Goal: Feedback & Contribution: Submit feedback/report problem

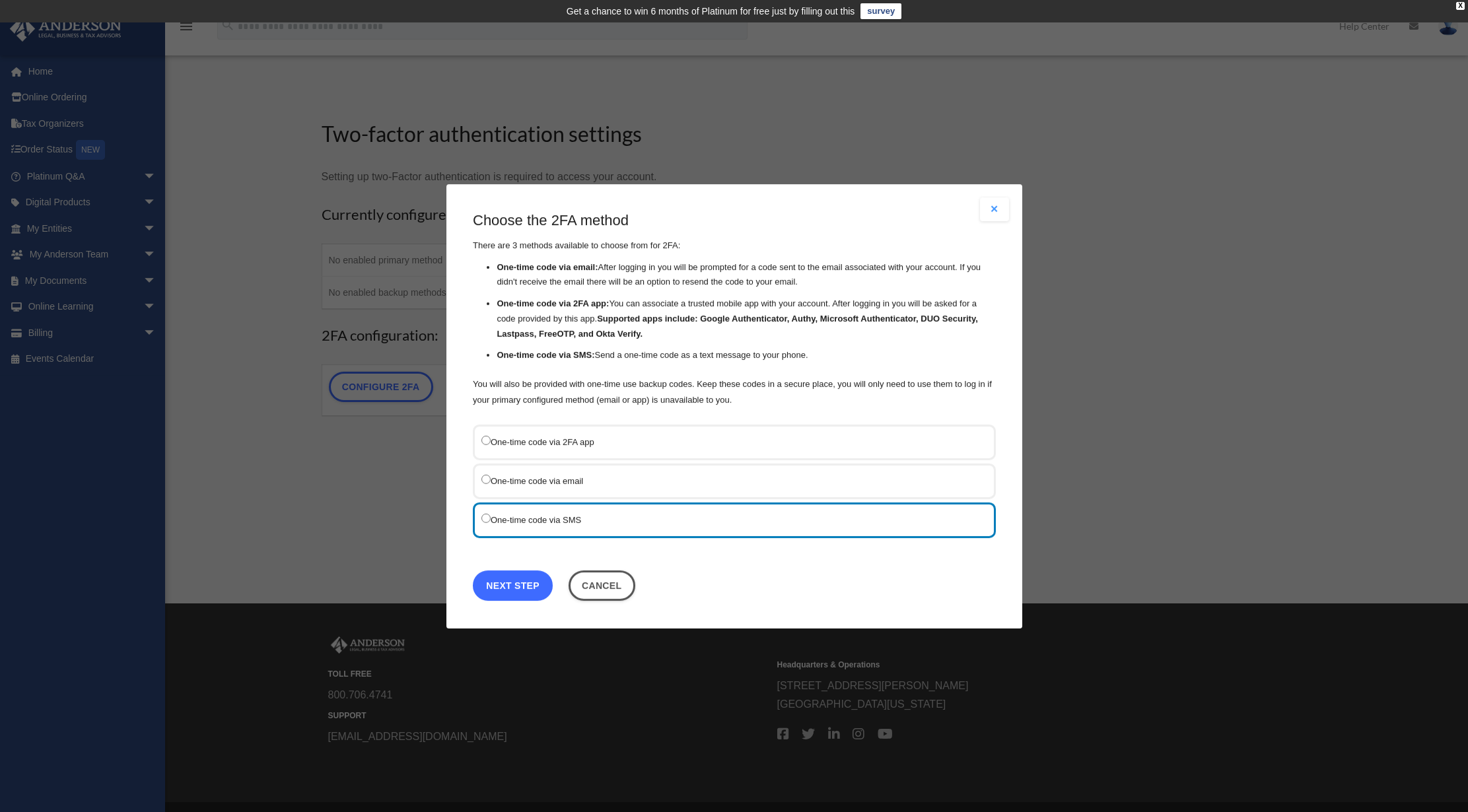
click at [519, 587] on link "Next Step" at bounding box center [512, 584] width 80 height 30
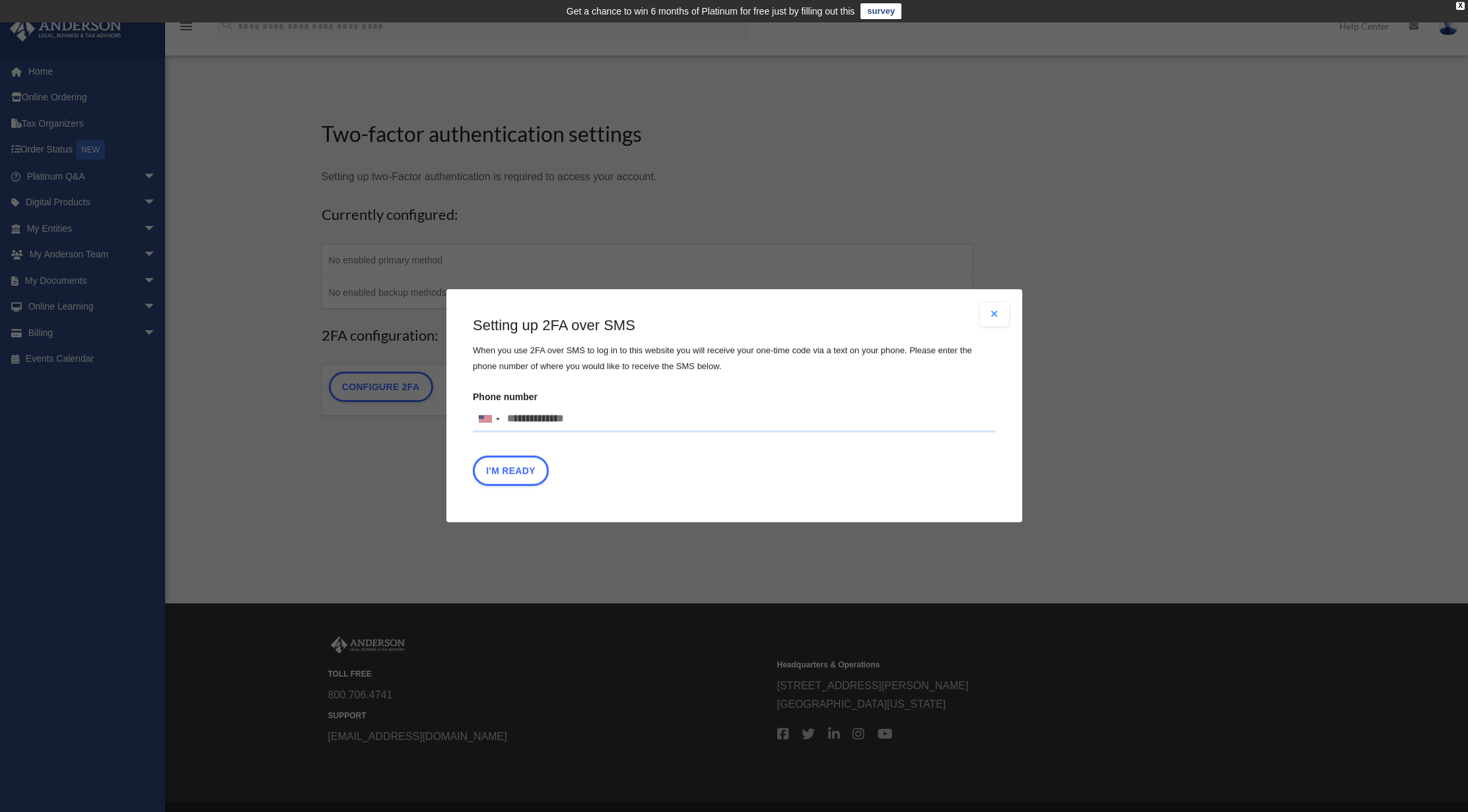
drag, startPoint x: 596, startPoint y: 419, endPoint x: 466, endPoint y: 425, distance: 130.1
click at [473, 427] on input "Phone number United States +1 United Kingdom +44 Afghanistan (‫افغانستان‬‎) +93…" at bounding box center [734, 419] width 523 height 26
drag, startPoint x: 586, startPoint y: 416, endPoint x: 520, endPoint y: 412, distance: 66.1
click at [473, 410] on input "Phone number United States +1 United Kingdom +44 Afghanistan (‫افغانستان‬‎) +93…" at bounding box center [734, 419] width 523 height 26
type input "**********"
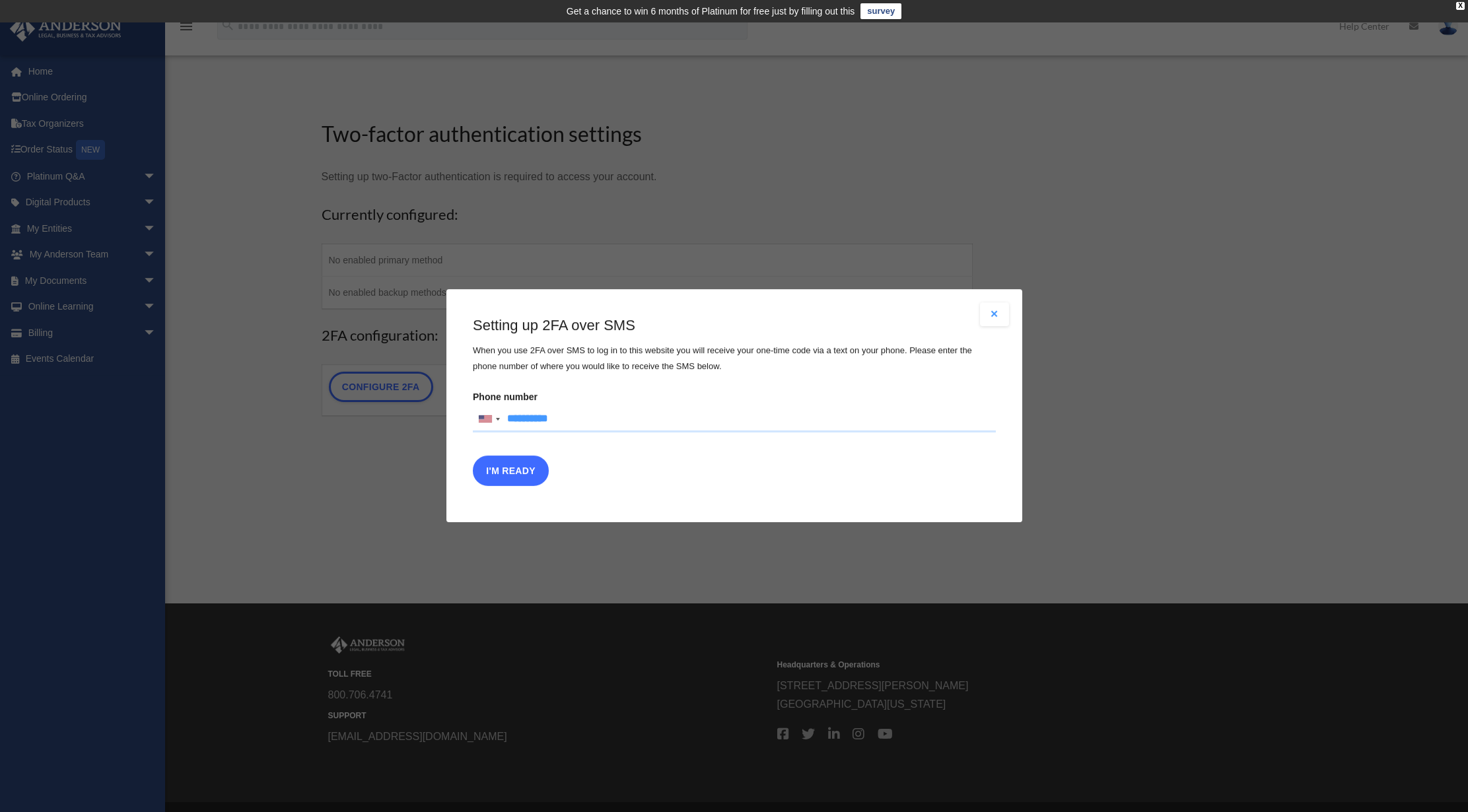
click at [513, 472] on button "I'm Ready" at bounding box center [510, 471] width 76 height 30
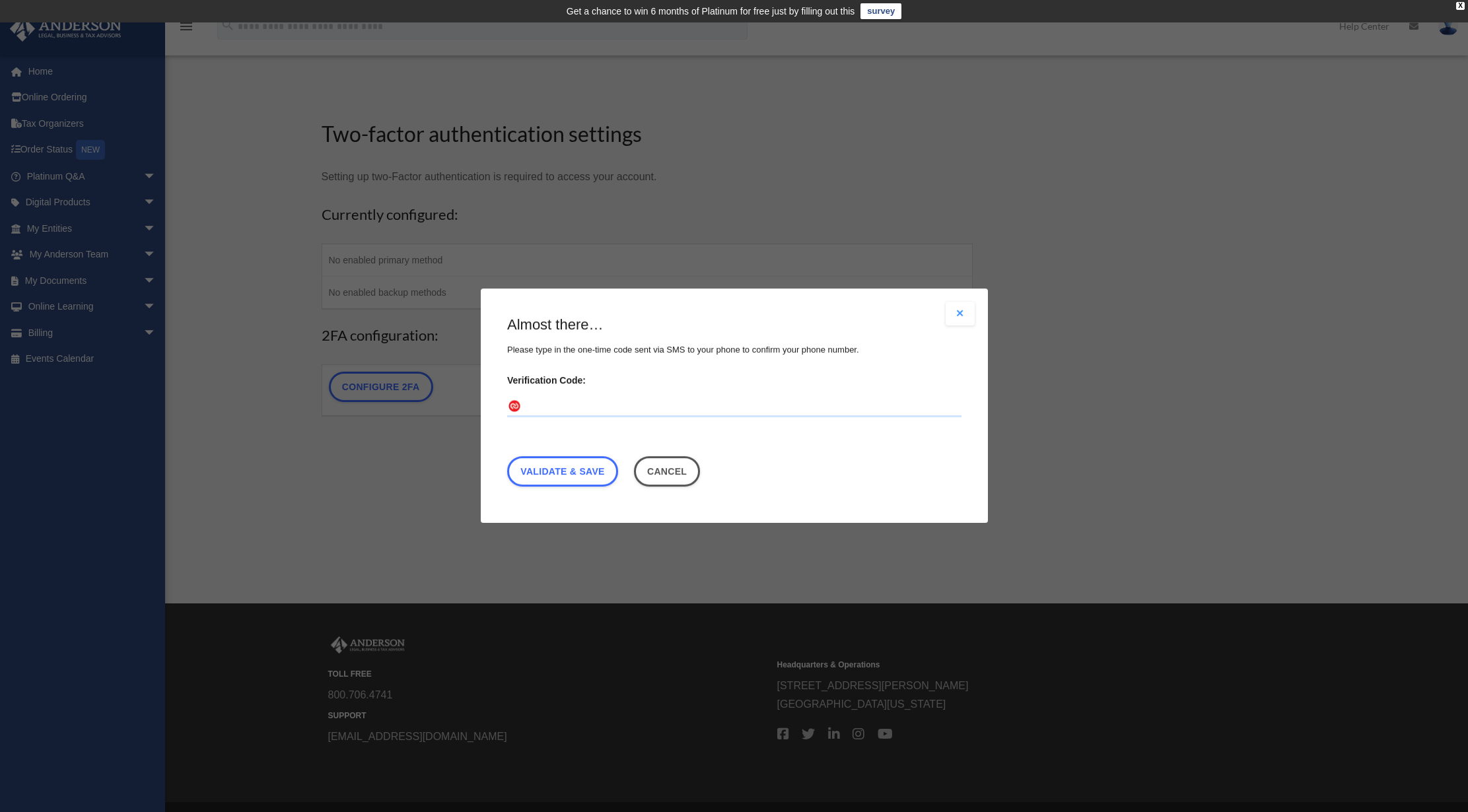
click at [551, 409] on input "Verification Code:" at bounding box center [734, 407] width 455 height 21
type input "******"
click at [578, 472] on link "Validate & Save" at bounding box center [563, 472] width 111 height 30
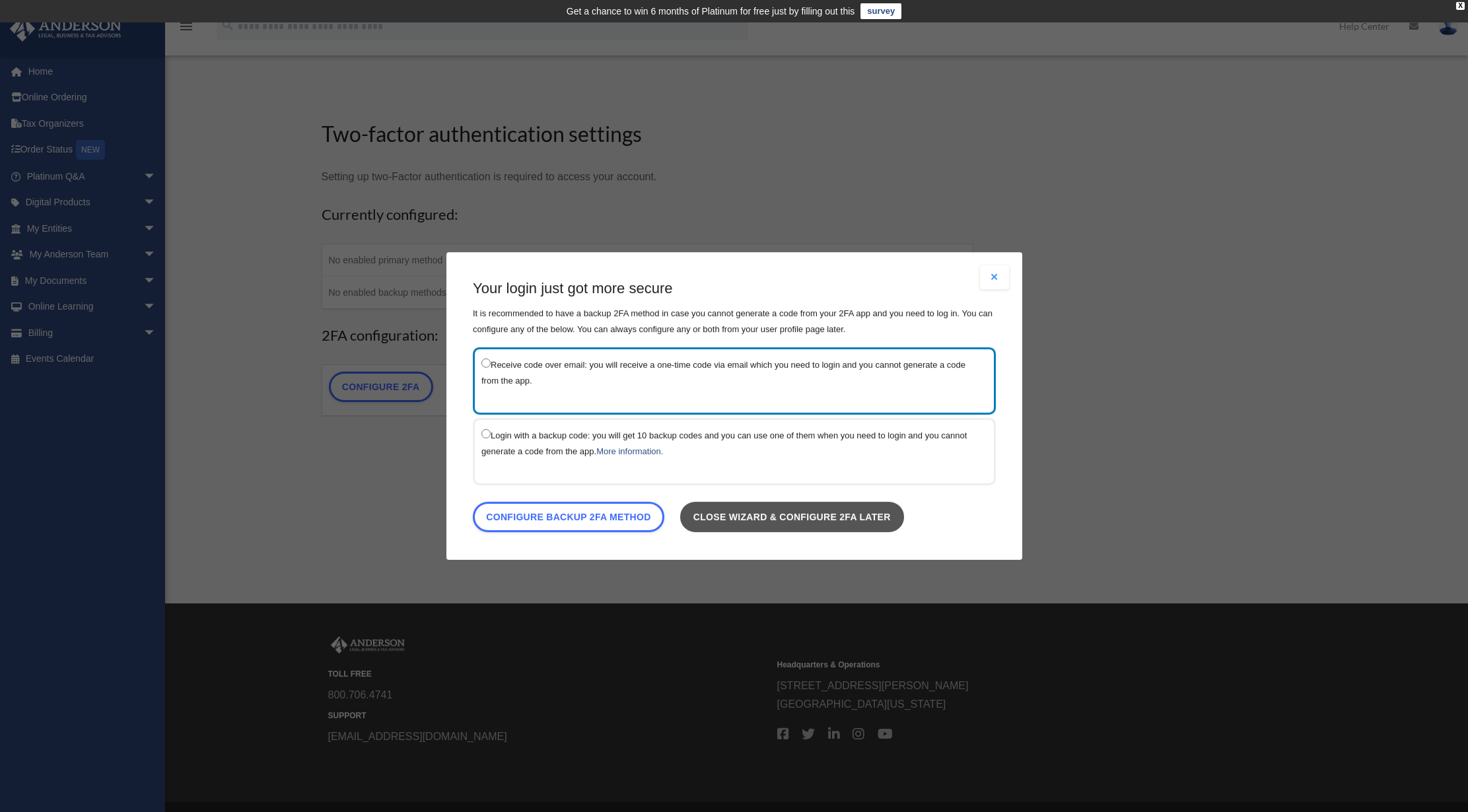
click at [806, 519] on link "Close wizard & configure 2FA later" at bounding box center [791, 517] width 224 height 30
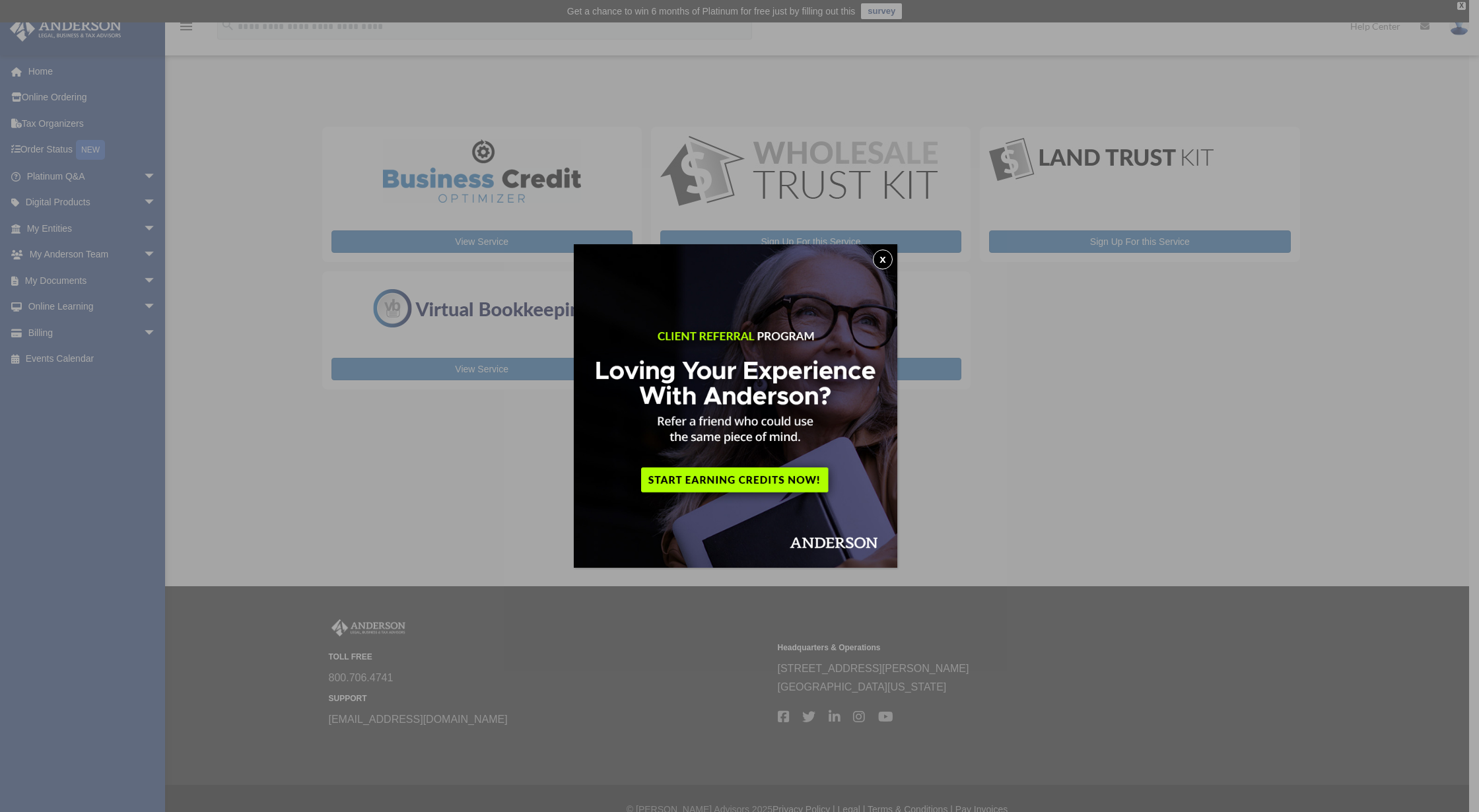
drag, startPoint x: 886, startPoint y: 259, endPoint x: 871, endPoint y: 274, distance: 21.2
click at [886, 259] on button "x" at bounding box center [883, 259] width 20 height 20
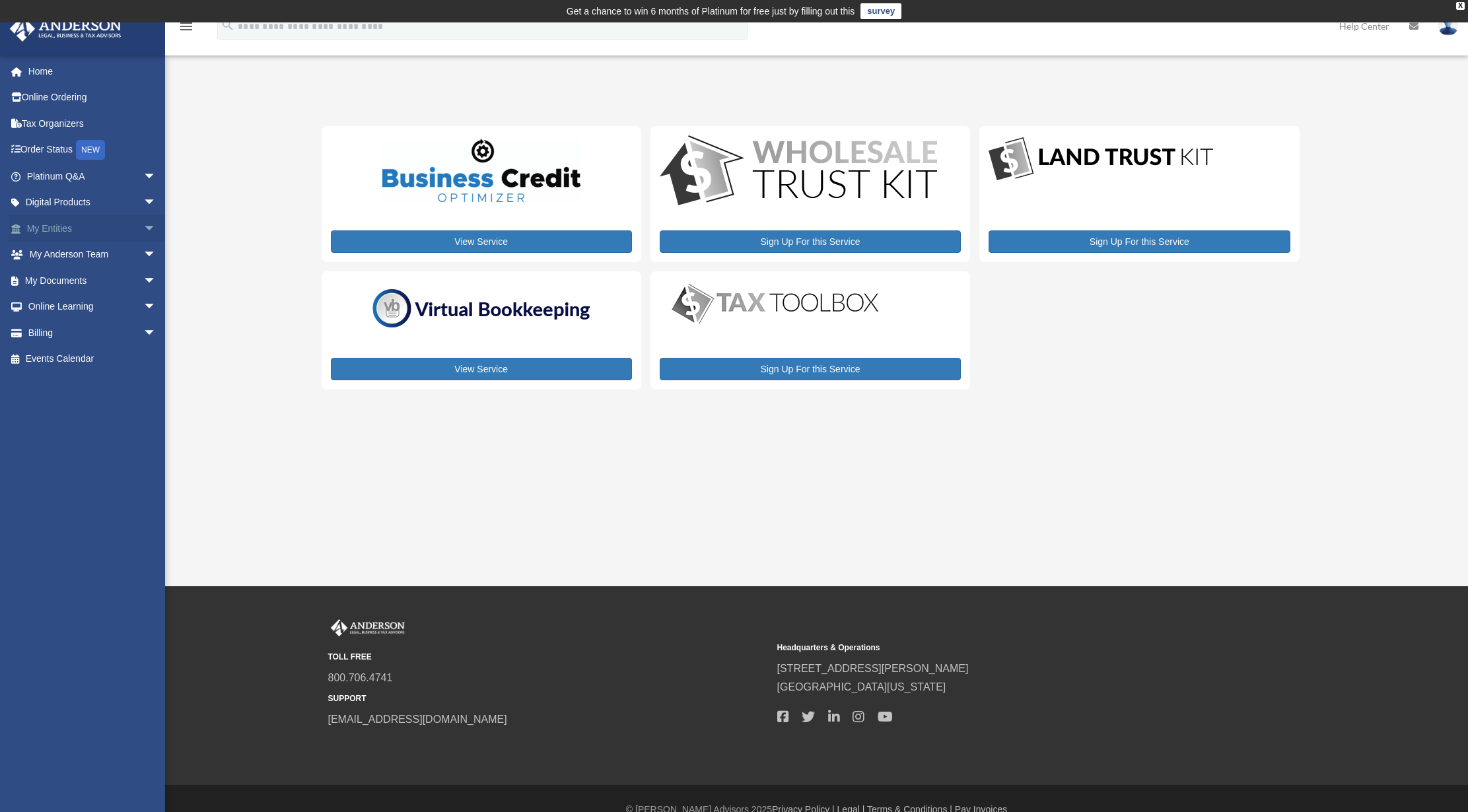
click at [143, 229] on span "arrow_drop_down" at bounding box center [156, 229] width 26 height 27
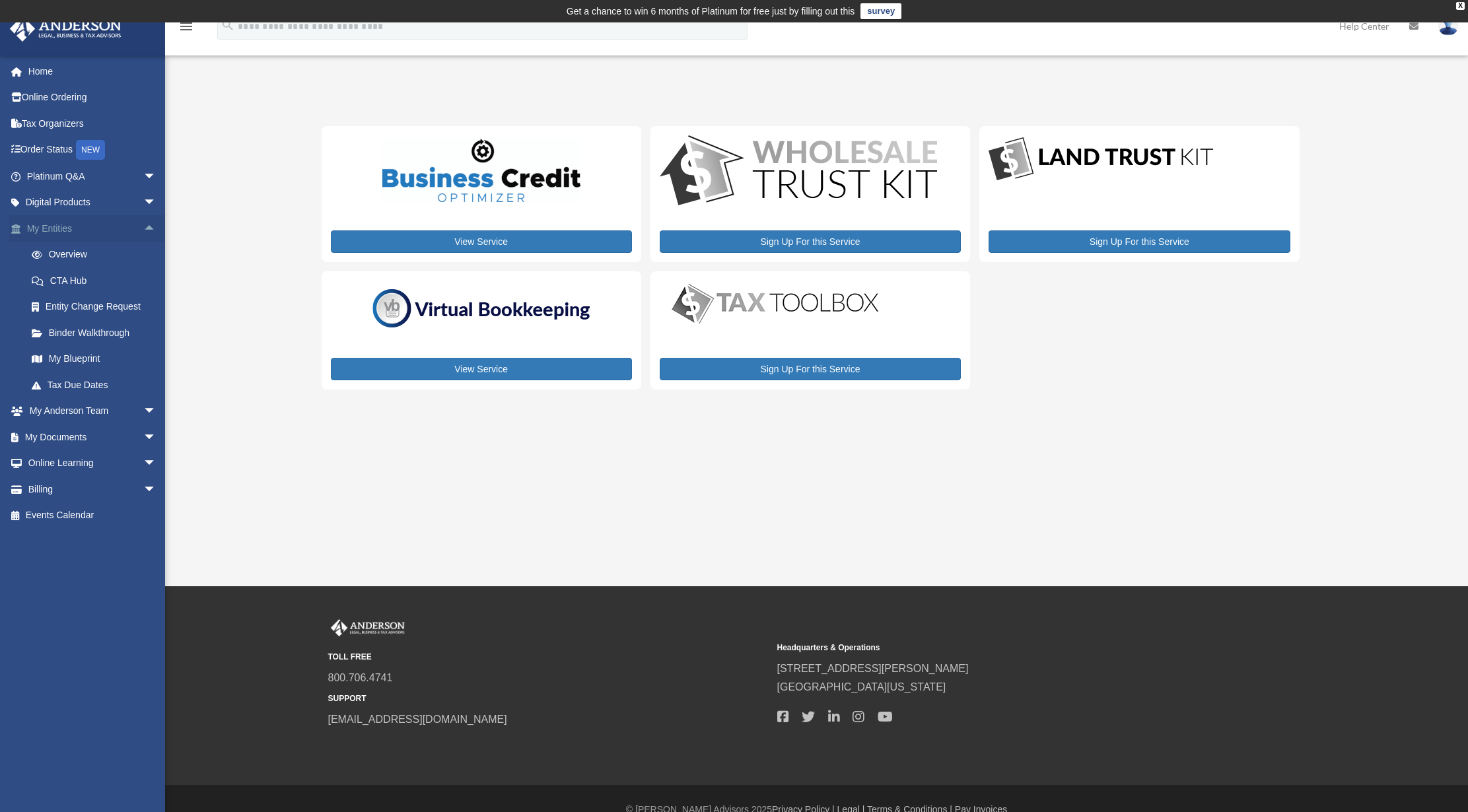
click at [143, 228] on span "arrow_drop_up" at bounding box center [156, 229] width 26 height 27
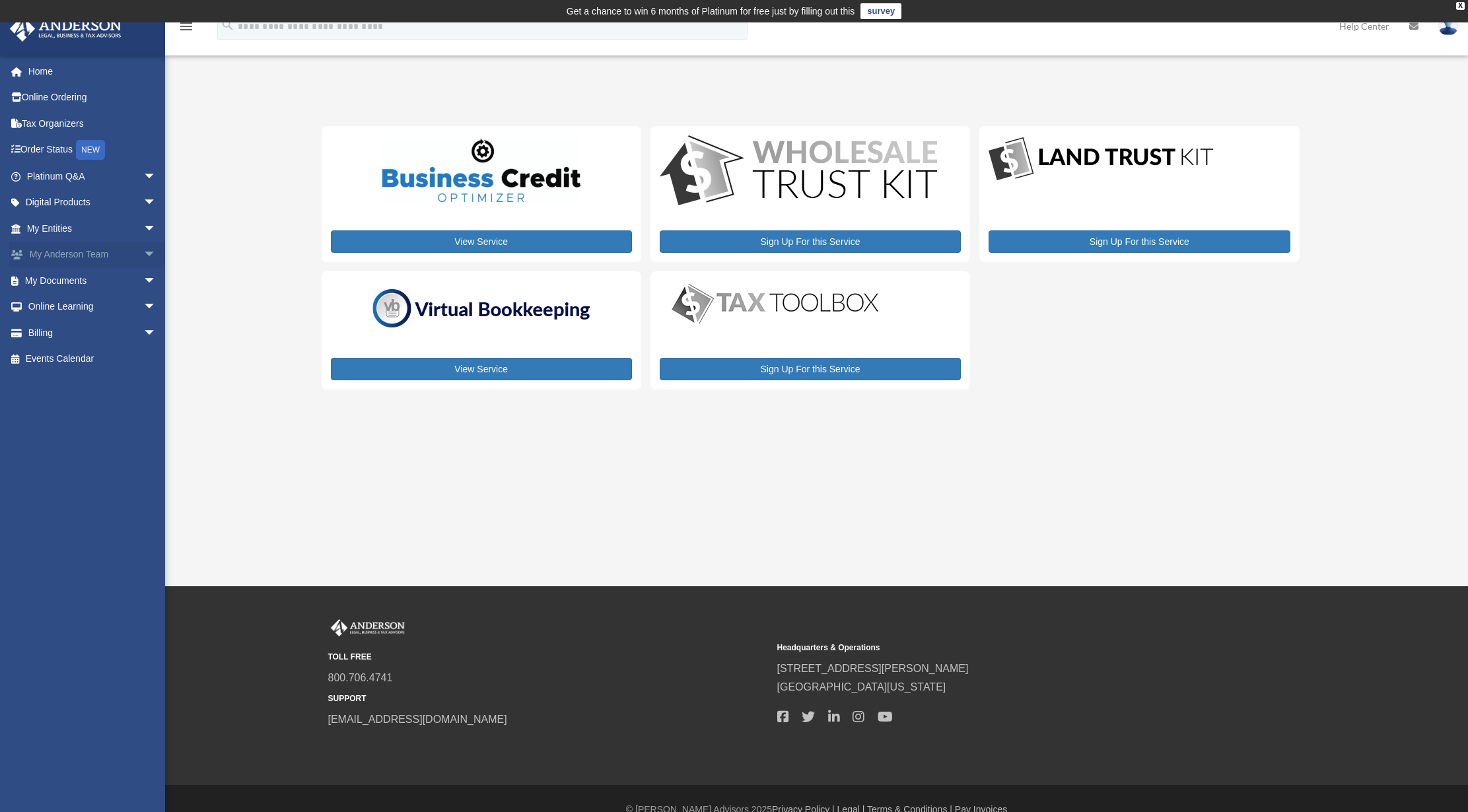
click at [143, 256] on span "arrow_drop_down" at bounding box center [156, 255] width 26 height 27
click at [107, 285] on link "My Anderson Team" at bounding box center [98, 280] width 158 height 26
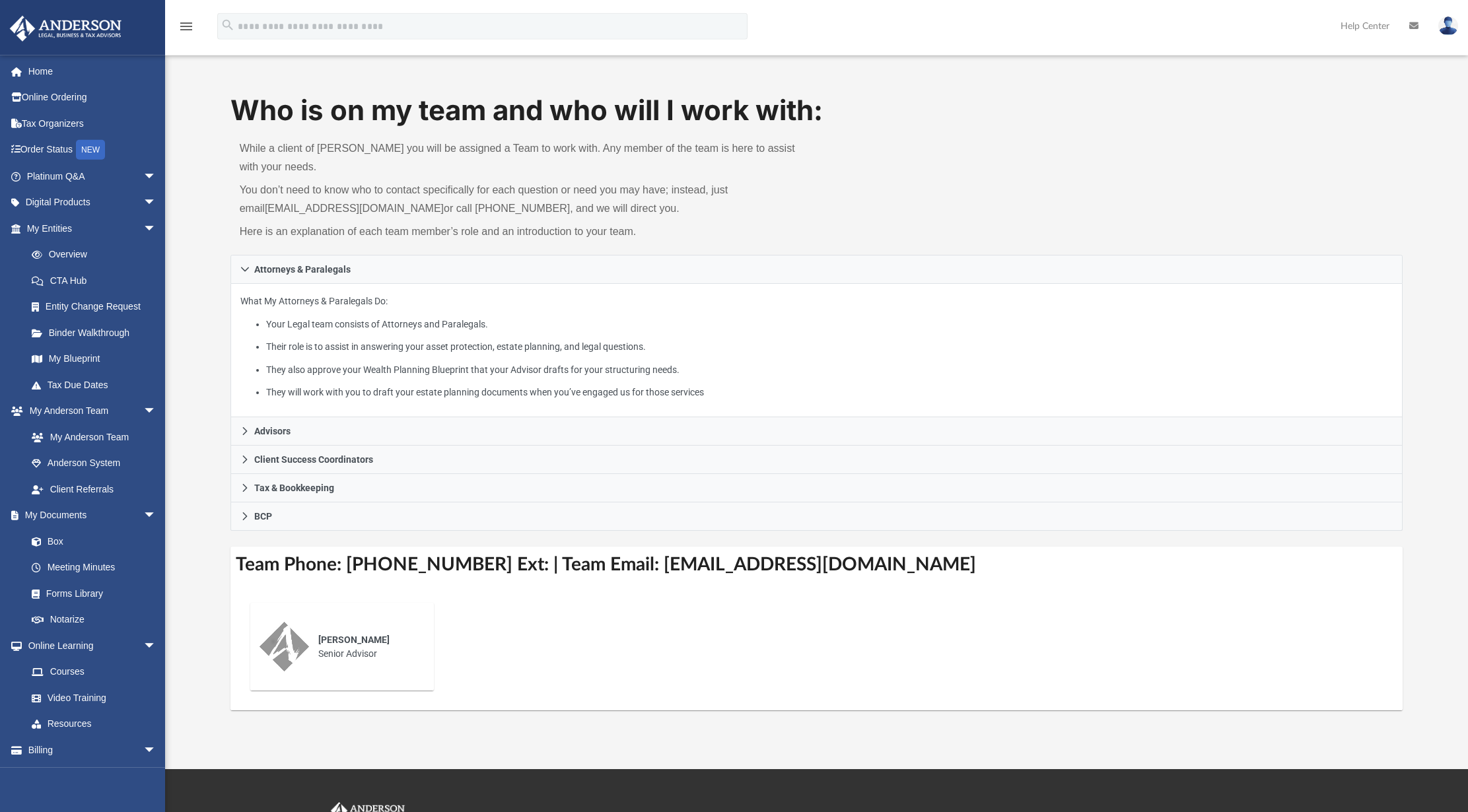
scroll to position [68, 0]
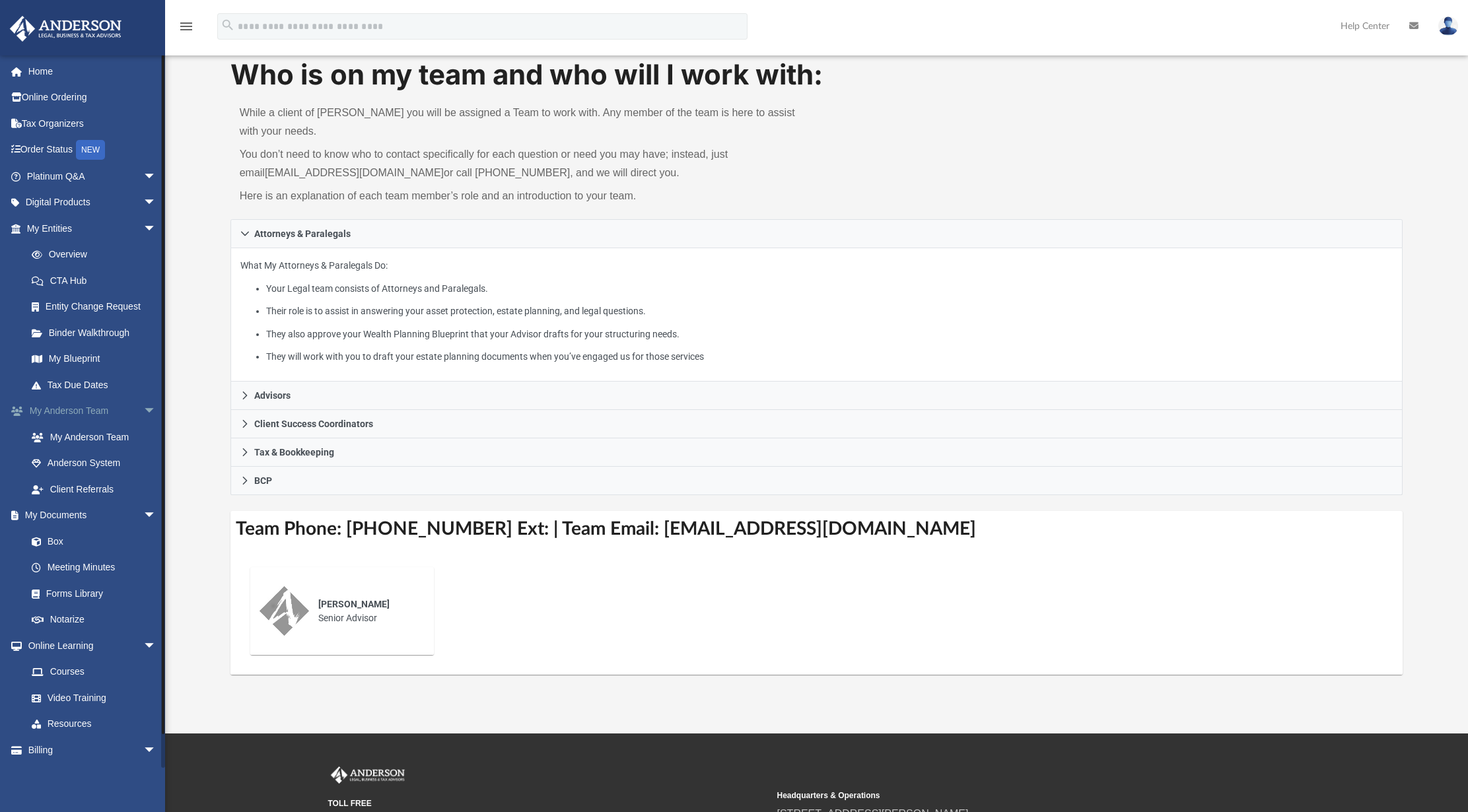
click at [143, 409] on span "arrow_drop_down" at bounding box center [156, 412] width 26 height 27
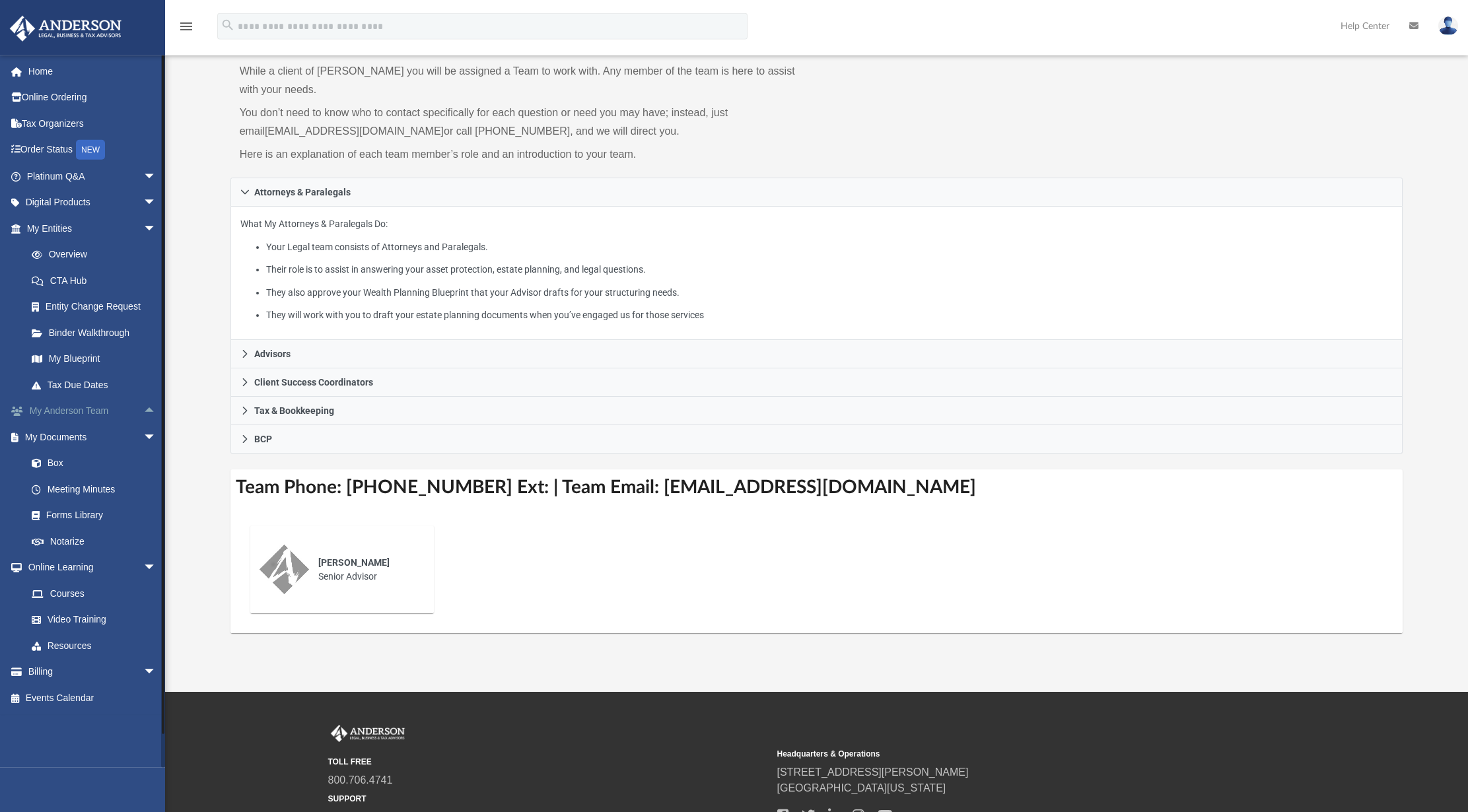
scroll to position [134, 0]
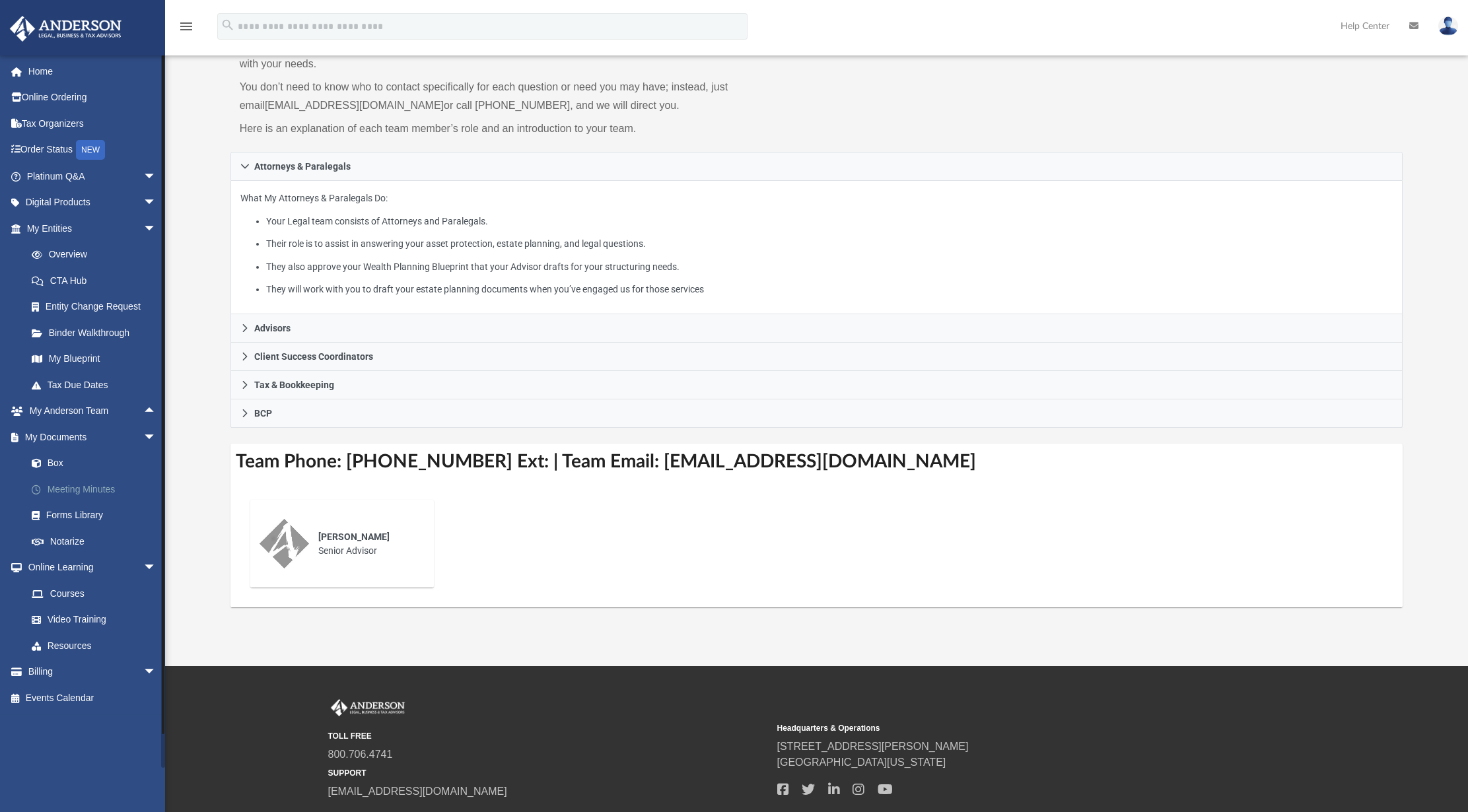
click at [102, 495] on link "Meeting Minutes" at bounding box center [98, 489] width 158 height 26
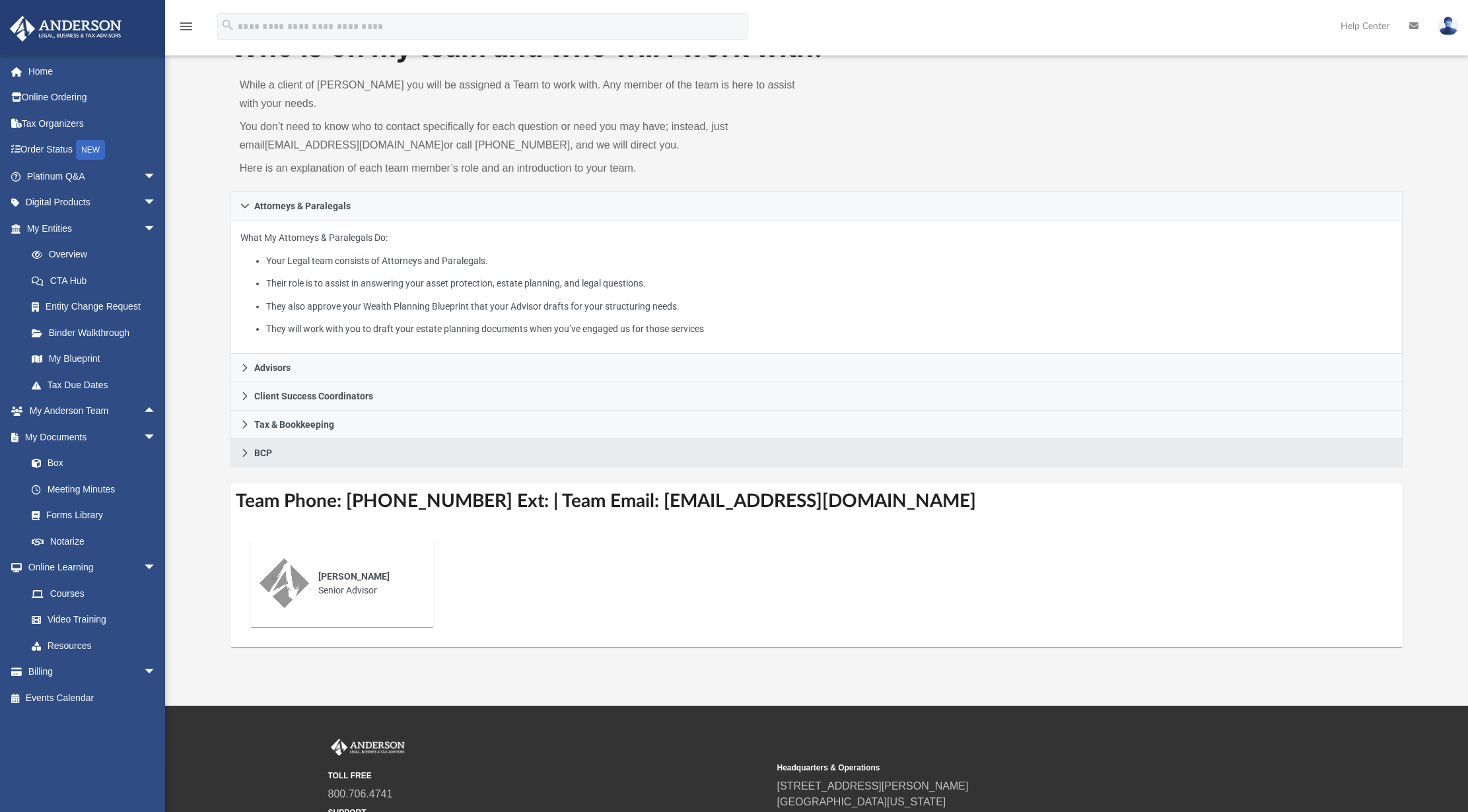
scroll to position [68, 0]
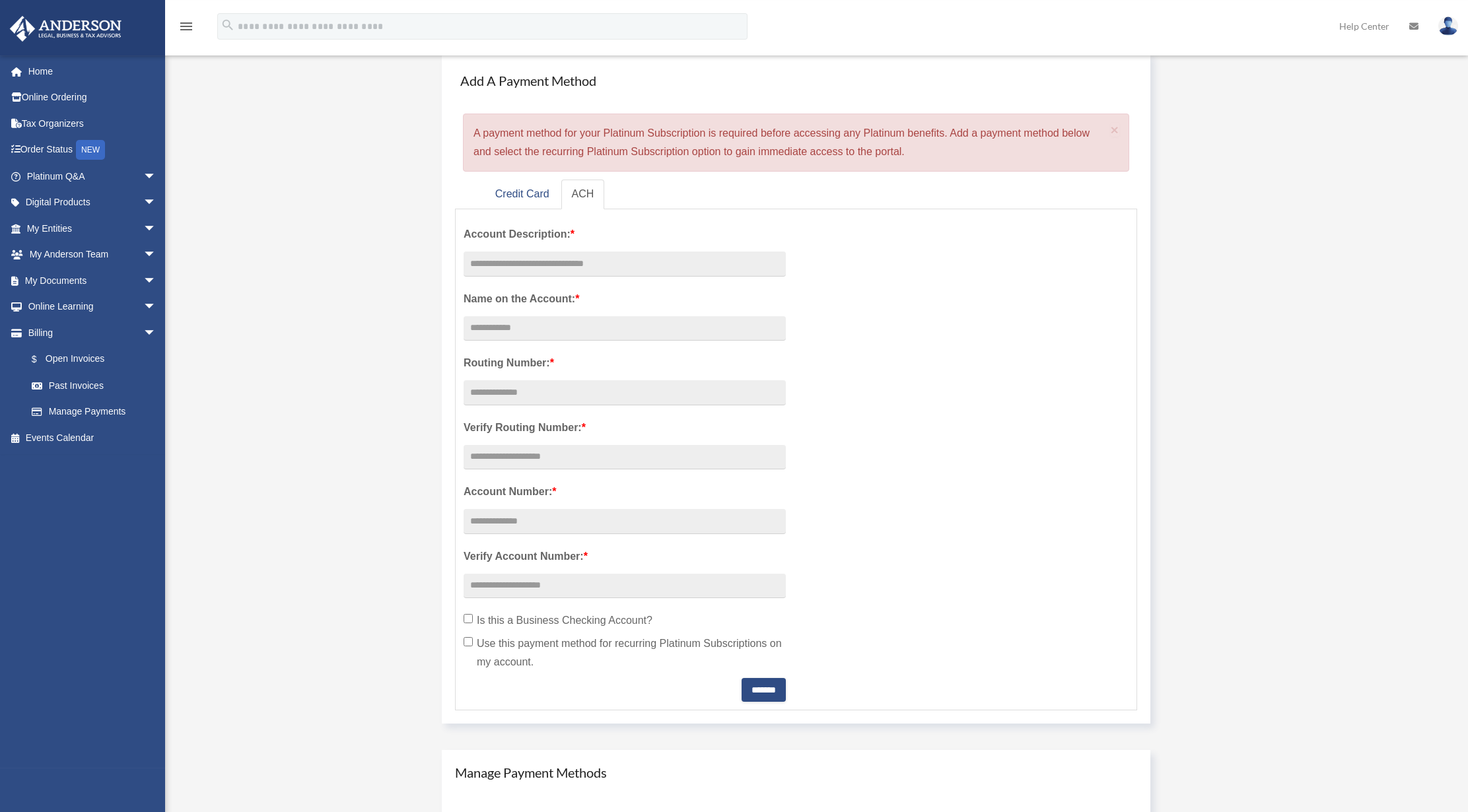
scroll to position [134, 0]
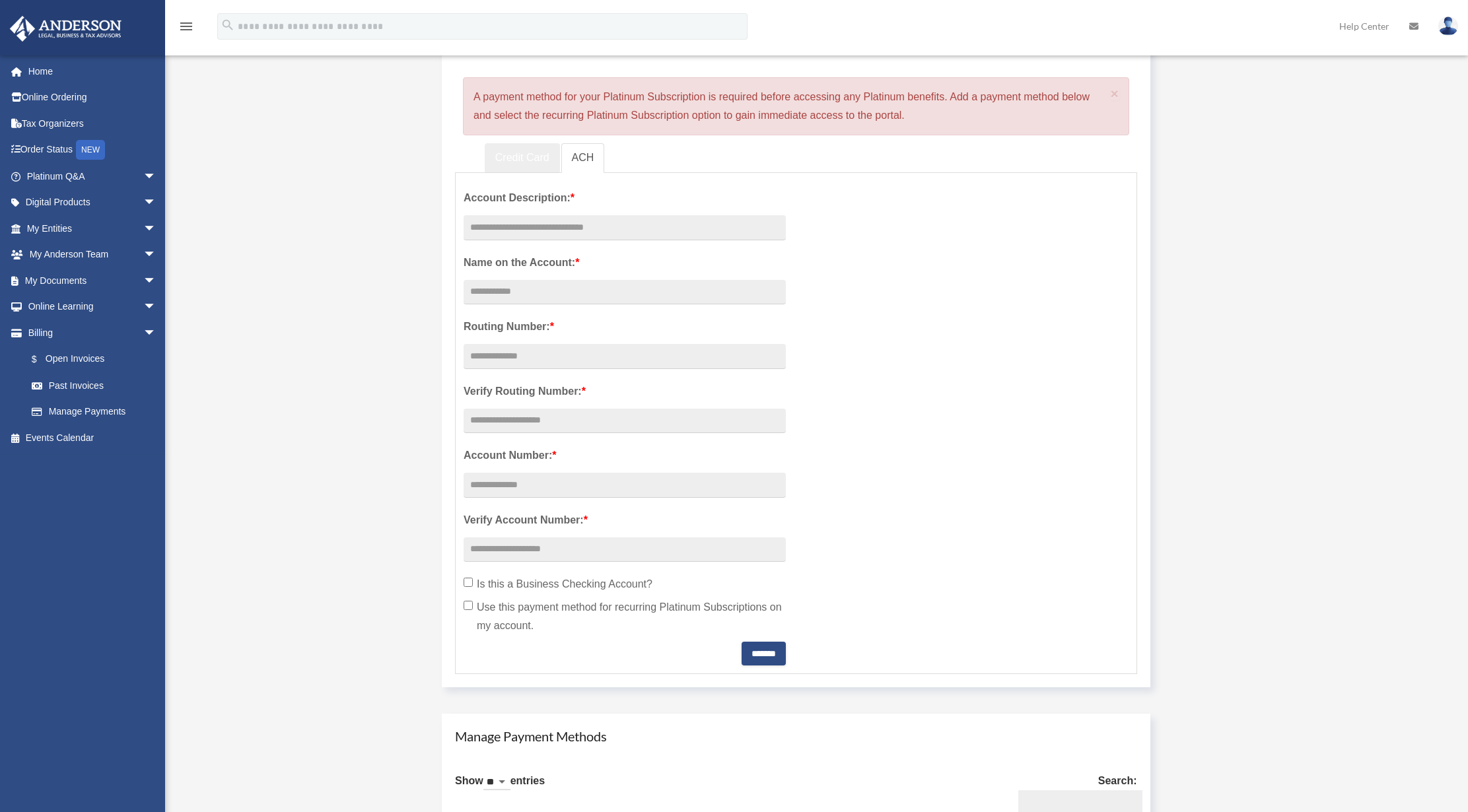
click at [531, 157] on link "Credit Card" at bounding box center [522, 158] width 75 height 30
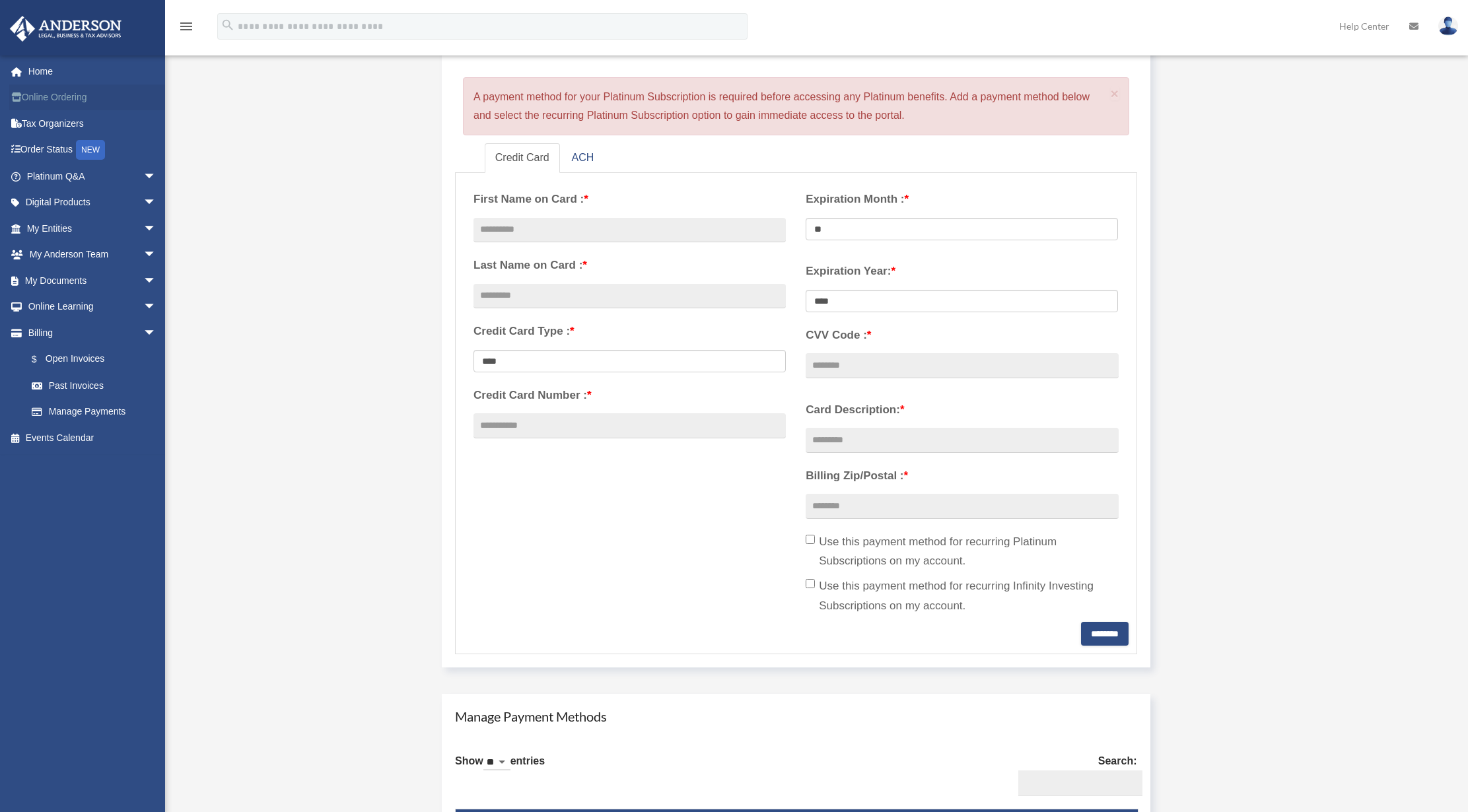
click at [52, 101] on link "Online Ordering" at bounding box center [92, 97] width 167 height 26
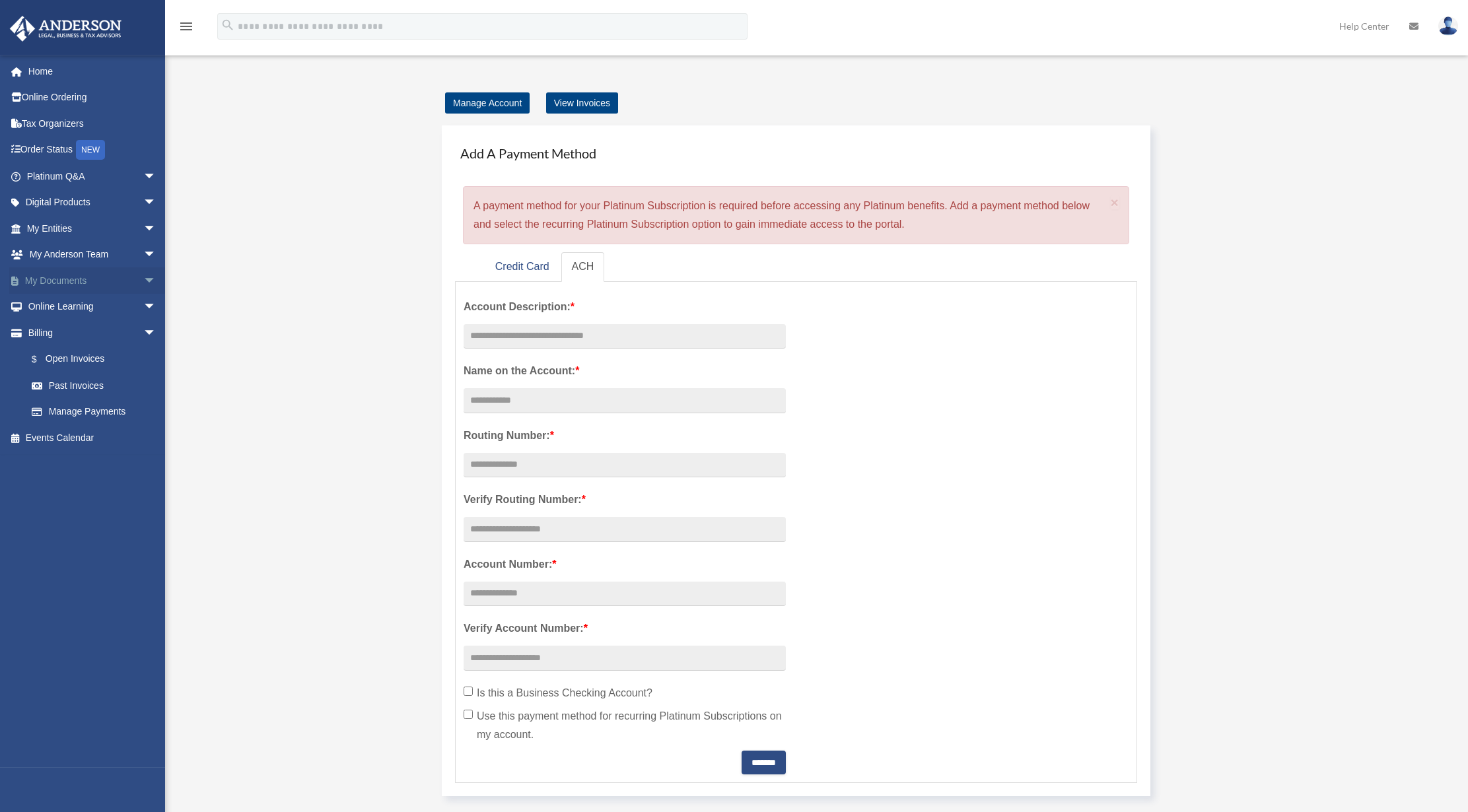
scroll to position [3, 0]
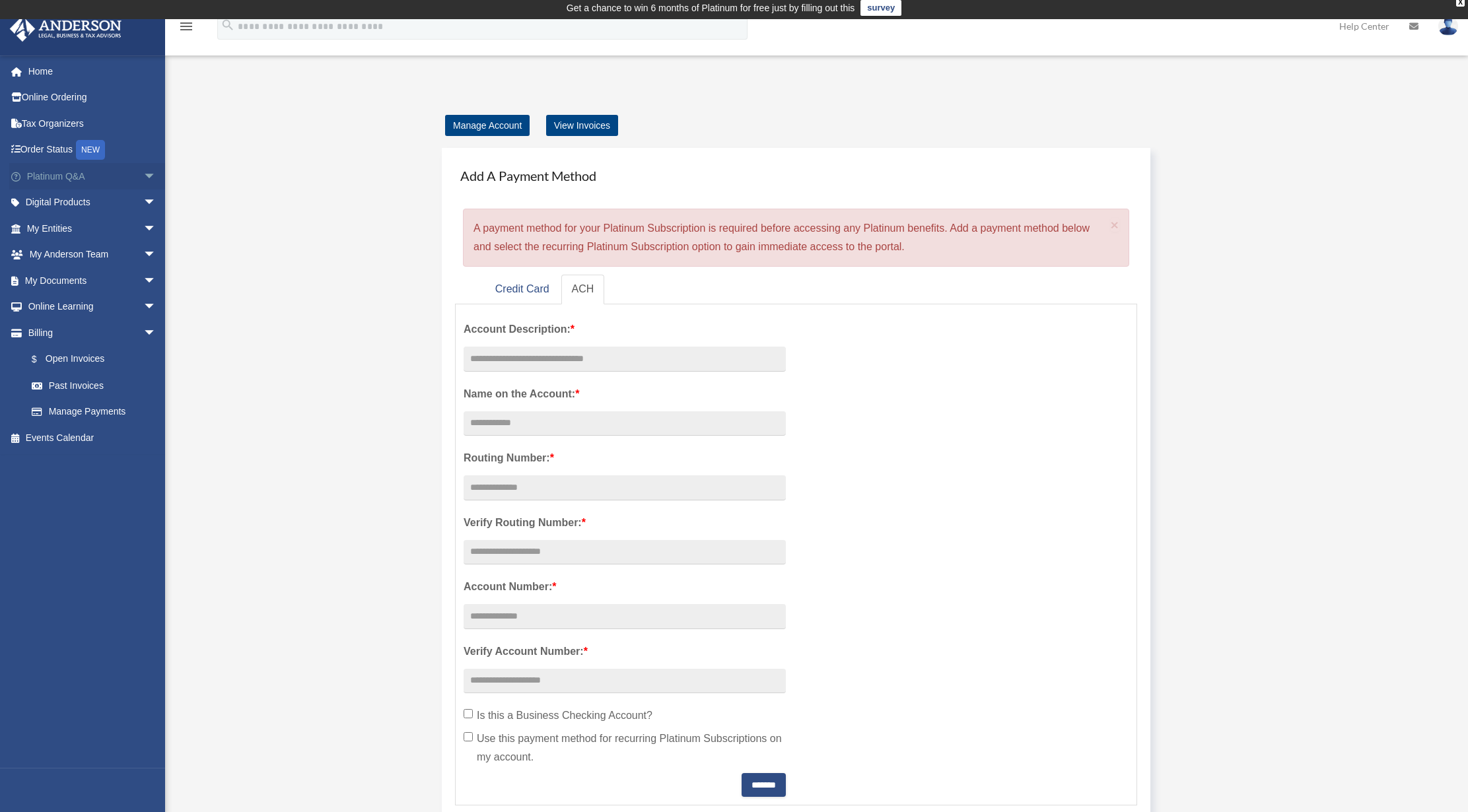
click at [143, 174] on span "arrow_drop_down" at bounding box center [156, 177] width 26 height 27
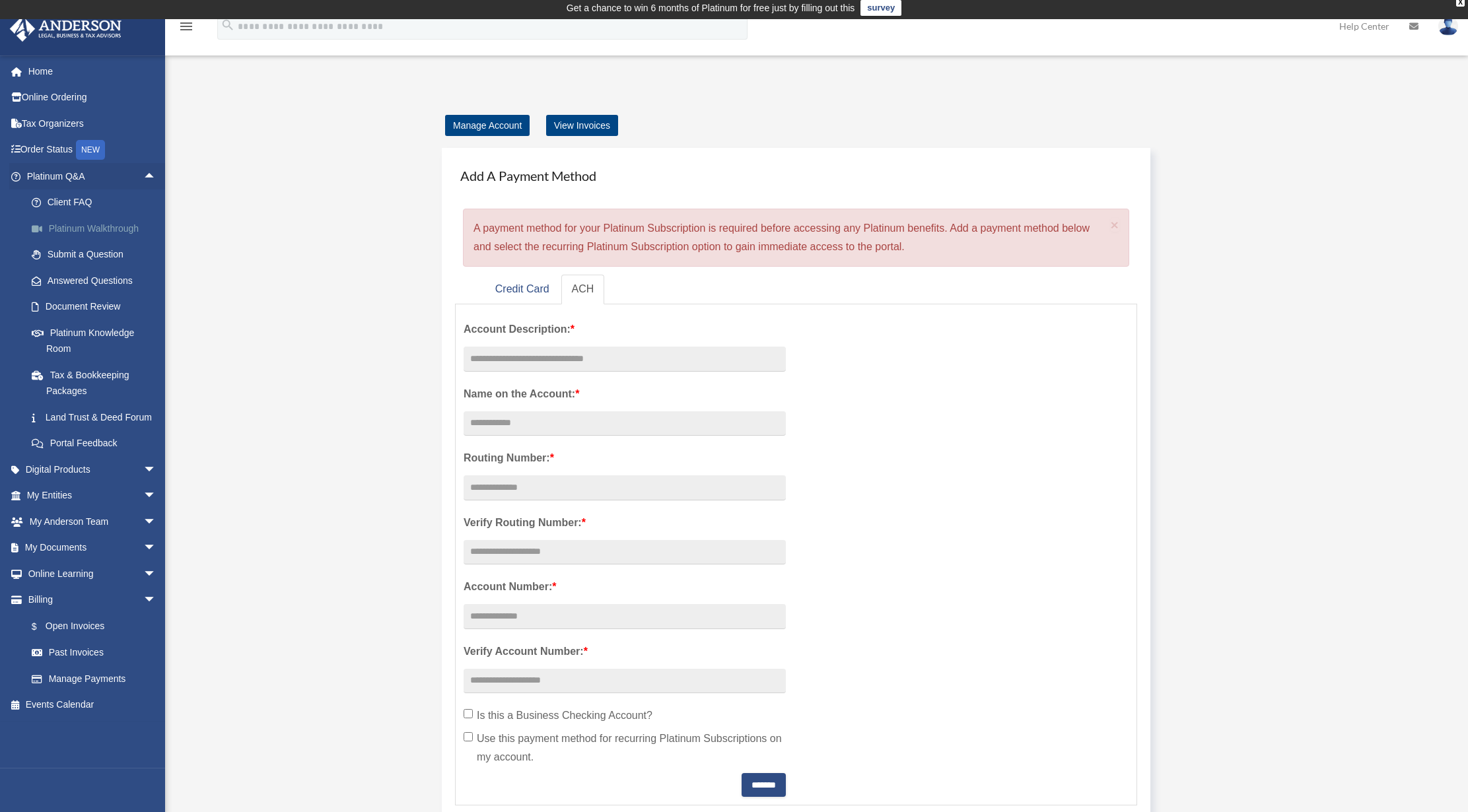
click at [112, 227] on link "Platinum Walkthrough" at bounding box center [98, 228] width 158 height 26
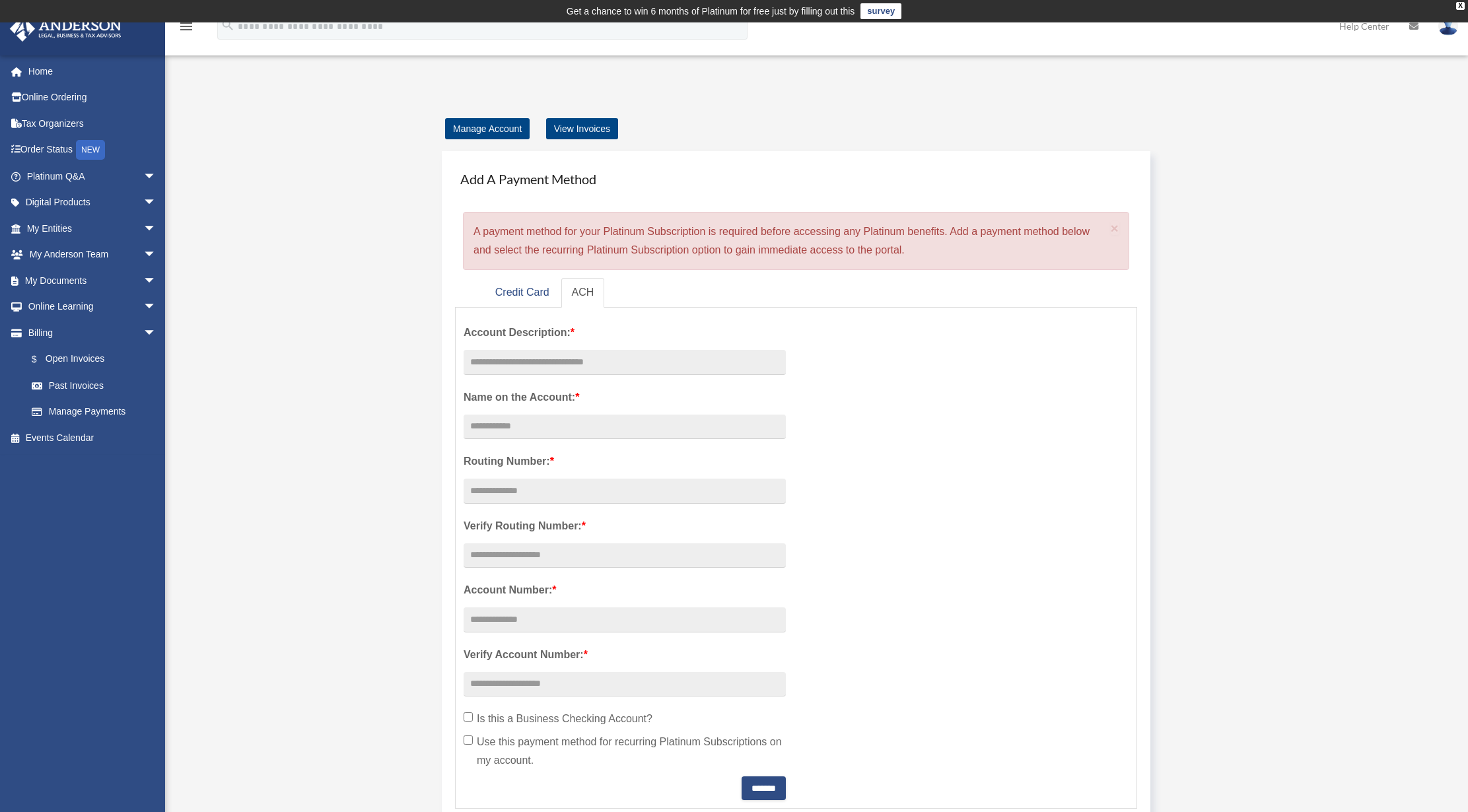
click at [880, 12] on link "survey" at bounding box center [880, 11] width 41 height 16
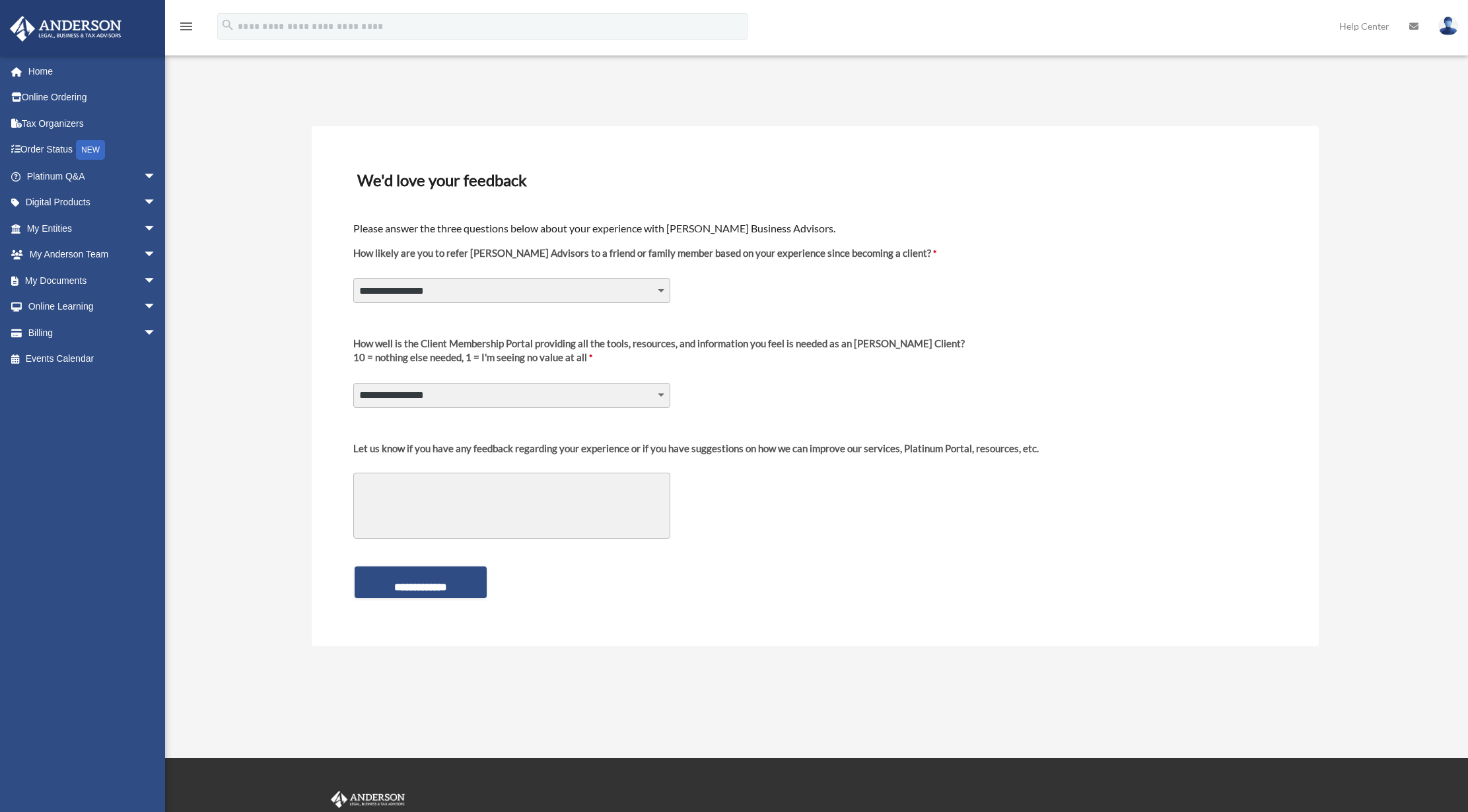
click at [353, 278] on select "**********" at bounding box center [512, 290] width 317 height 25
select select "********"
click option "*" at bounding box center [0, 0] width 0 height 0
click at [353, 383] on select "**********" at bounding box center [512, 395] width 317 height 25
select select "********"
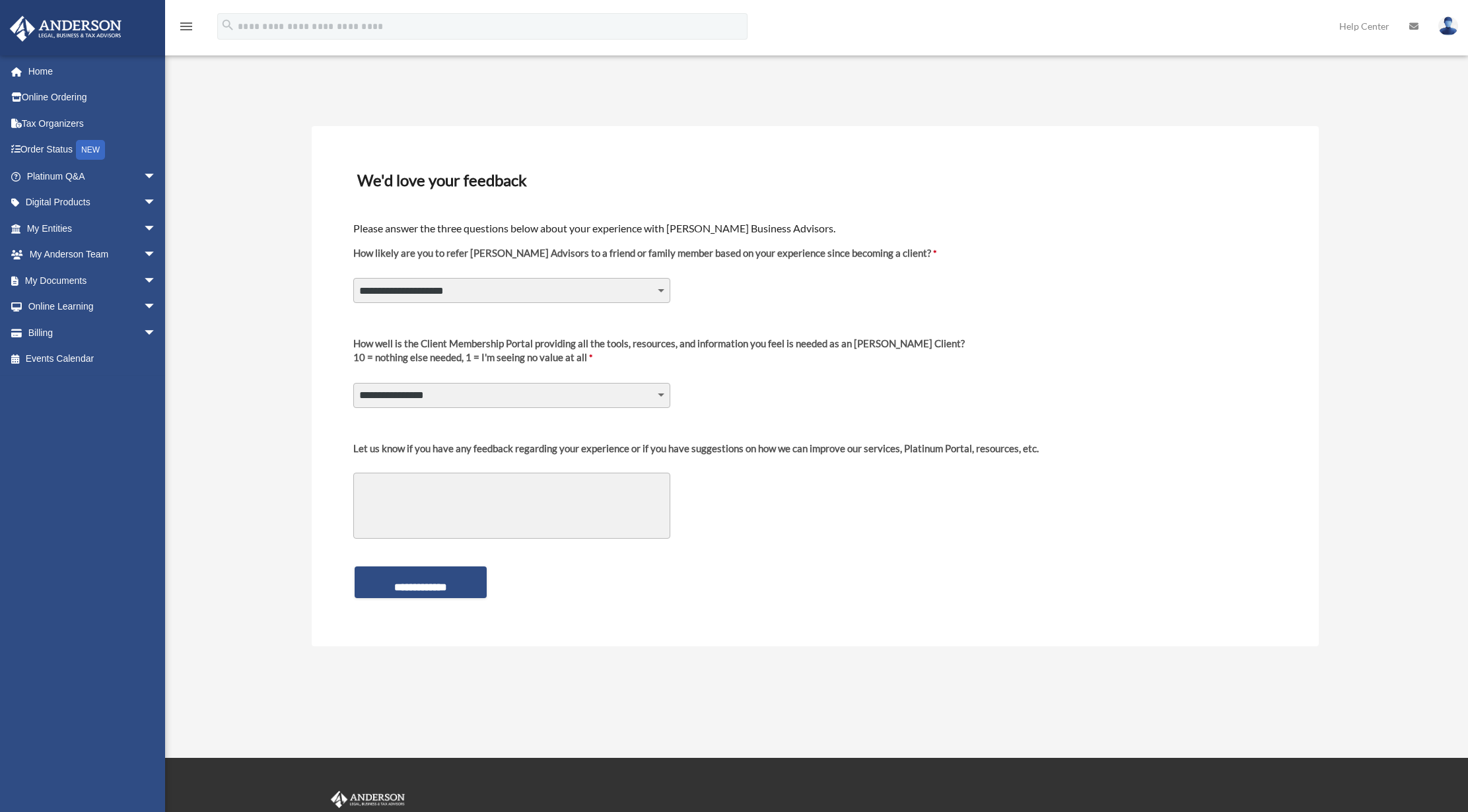
click option "*" at bounding box center [0, 0] width 0 height 0
click at [439, 503] on textarea "Let us know if you have any feedback regarding your experience or if you have s…" at bounding box center [512, 506] width 317 height 66
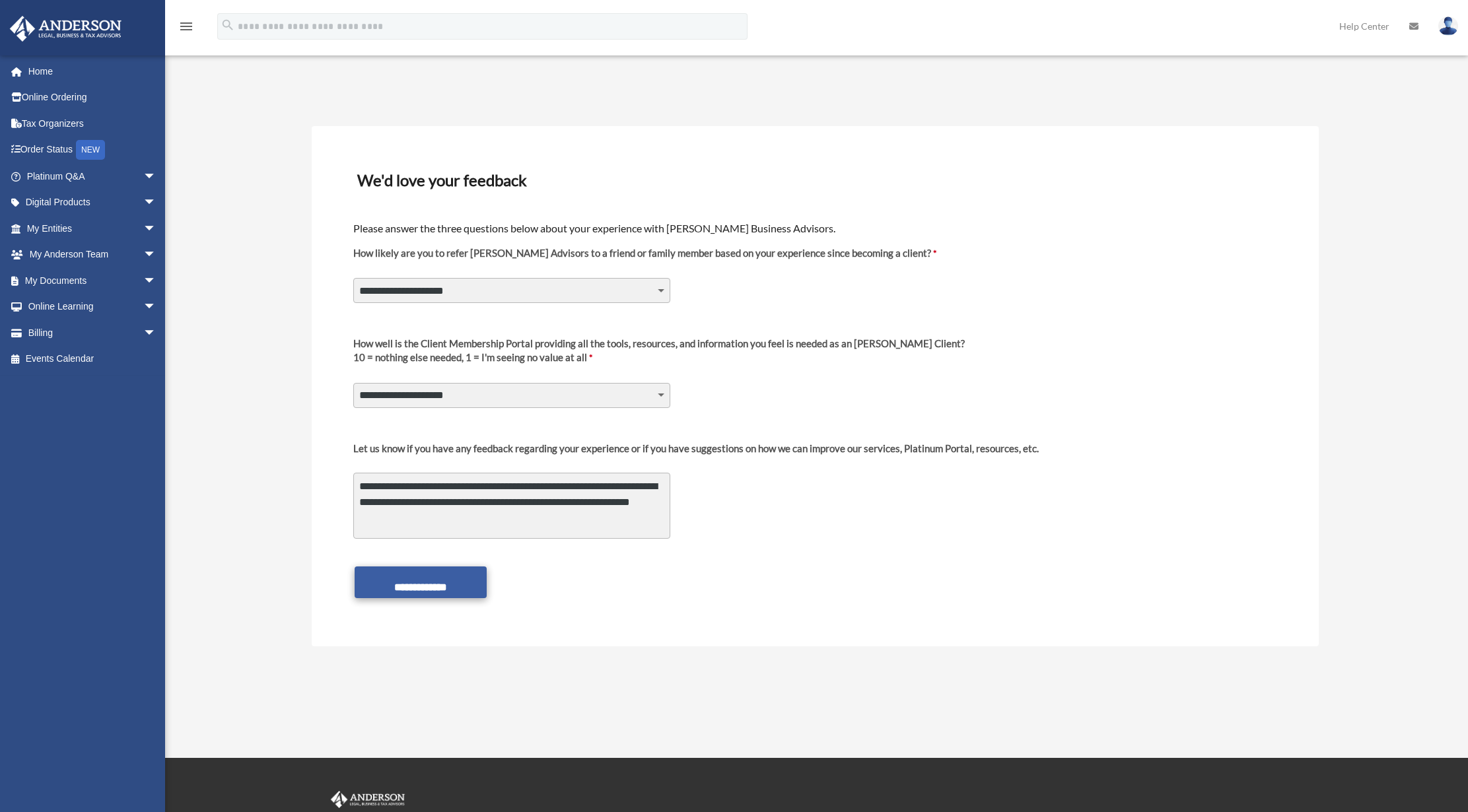
type textarea "**********"
click at [424, 575] on input "**********" at bounding box center [421, 582] width 132 height 32
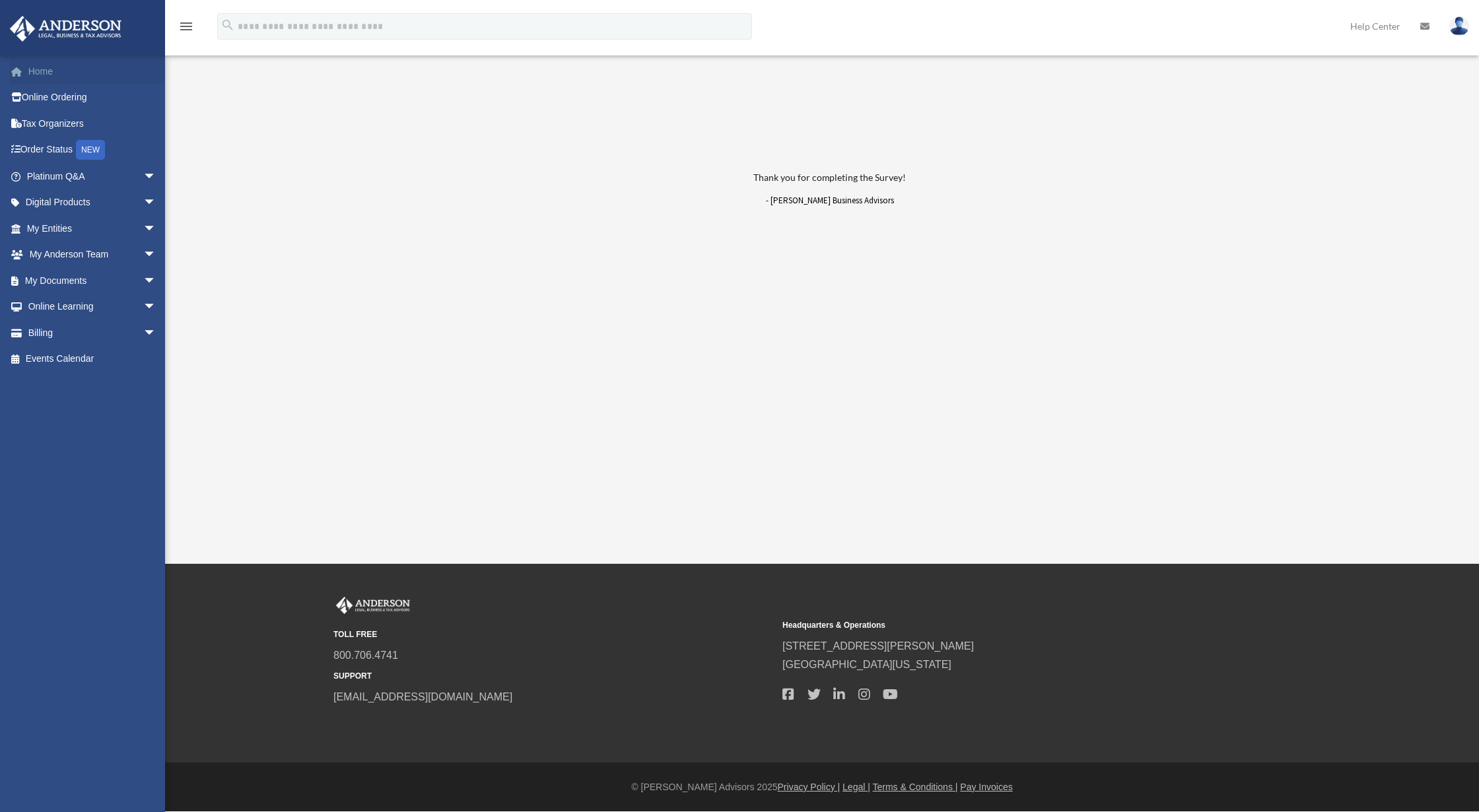
click at [47, 72] on link "Home" at bounding box center [92, 71] width 167 height 26
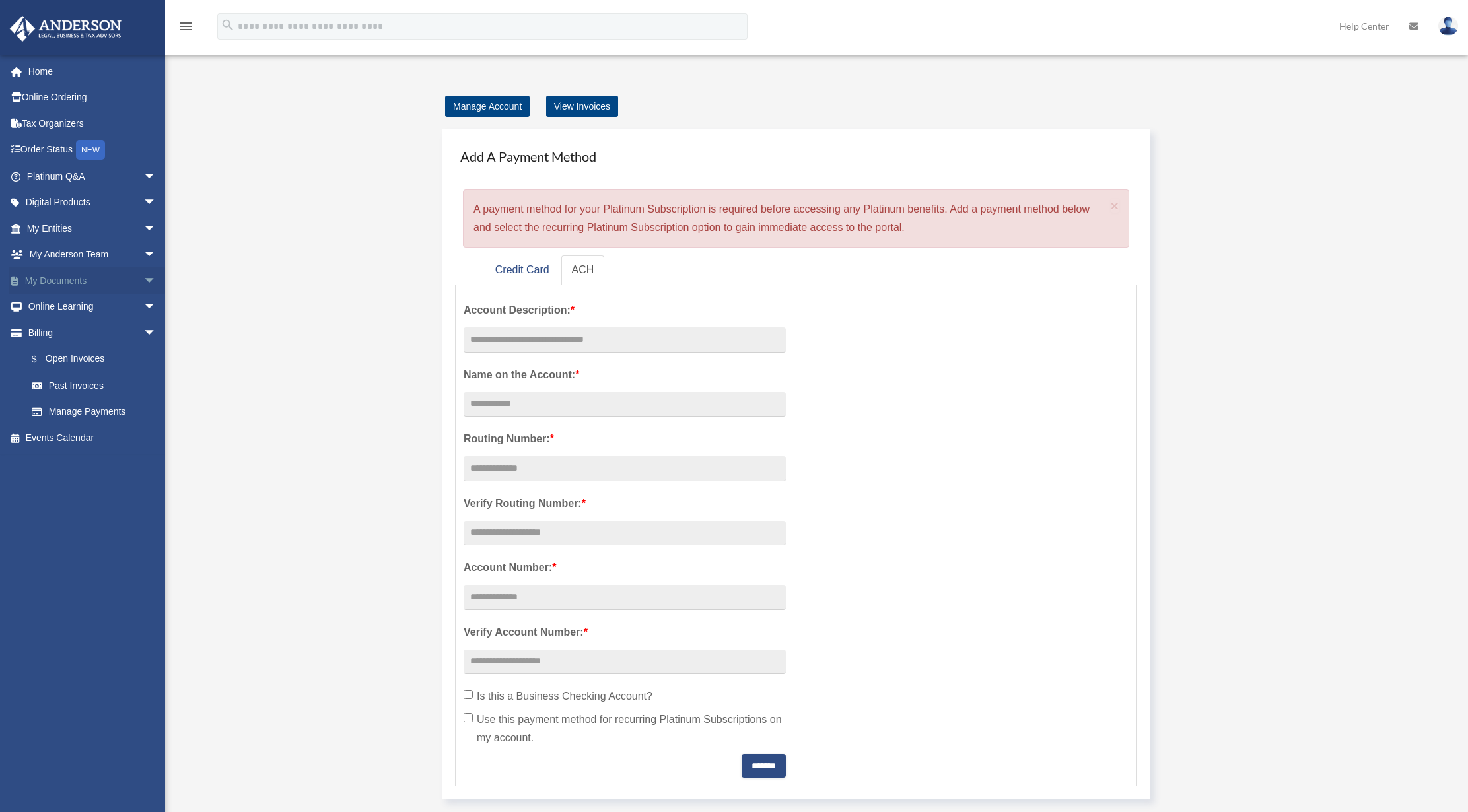
click at [88, 285] on link "My Documents arrow_drop_down" at bounding box center [92, 280] width 167 height 26
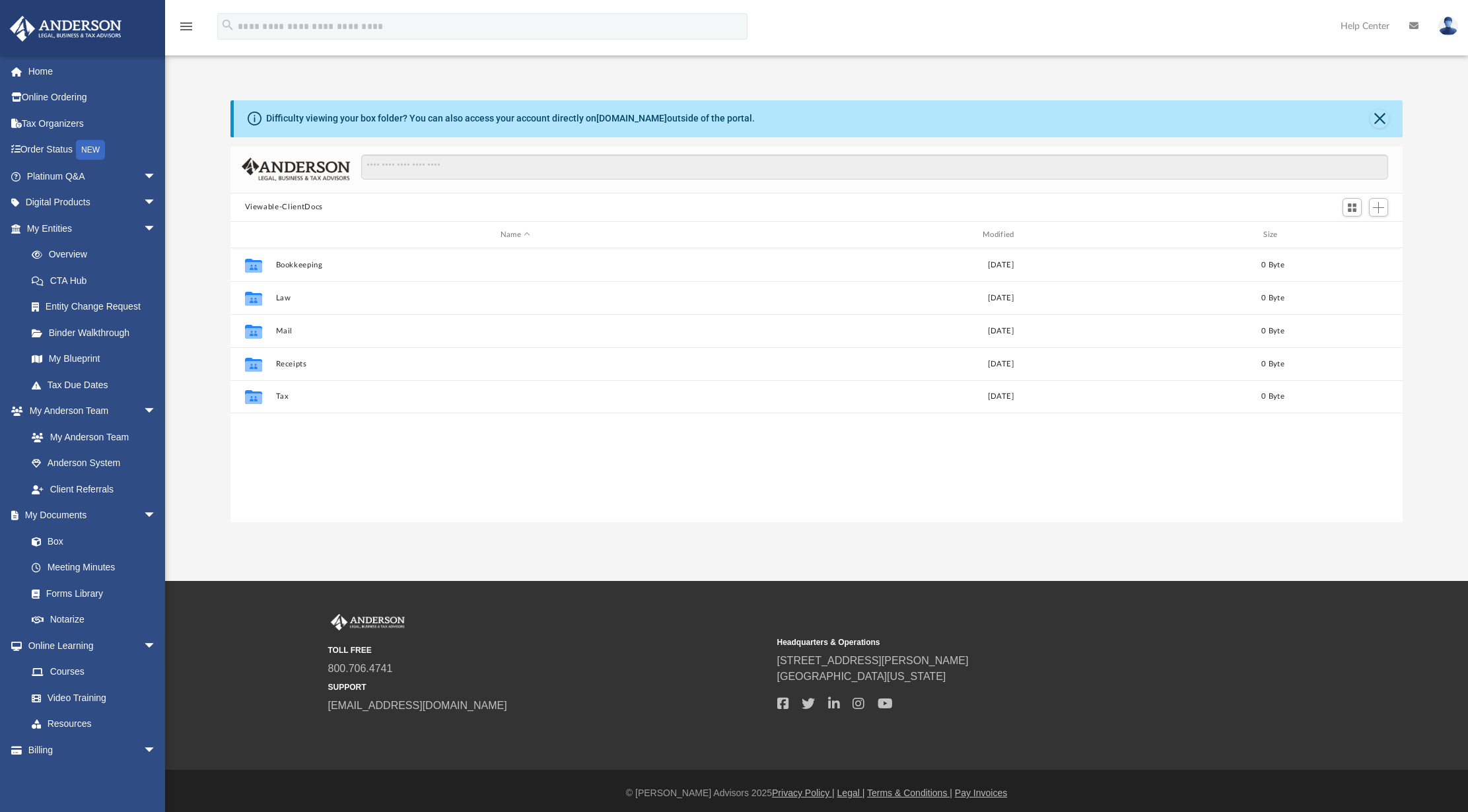
scroll to position [288, 1161]
click at [295, 298] on button "Law" at bounding box center [515, 297] width 479 height 8
